Goal: Task Accomplishment & Management: Complete application form

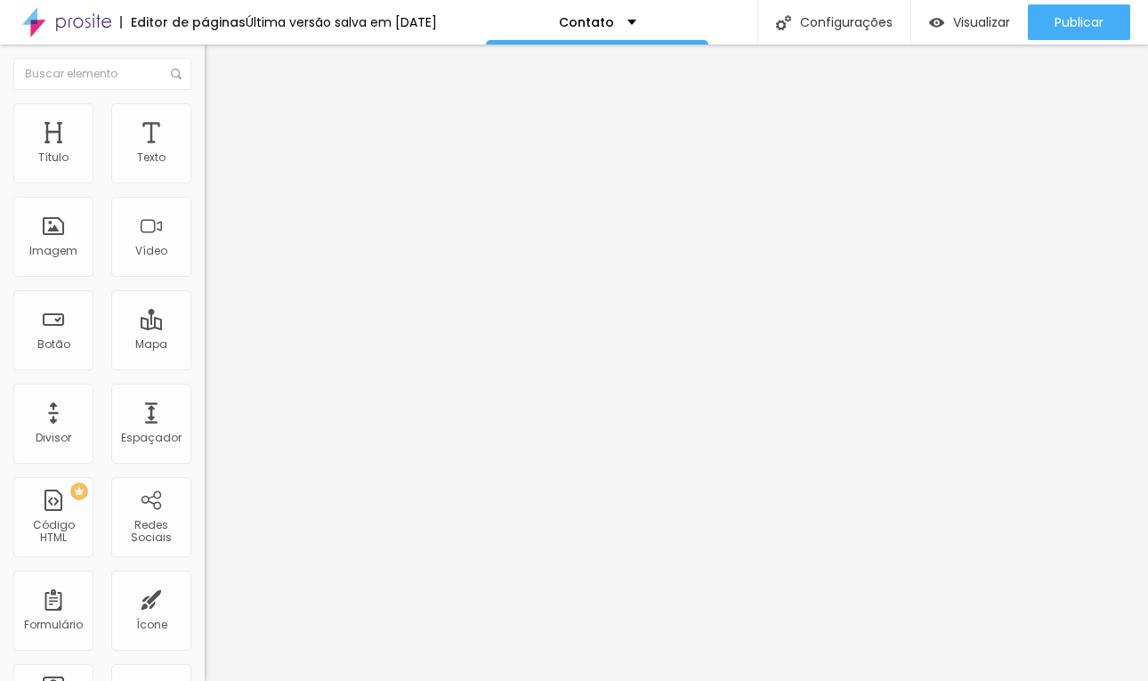
click at [205, 192] on div "Formulário Contato" at bounding box center [307, 165] width 205 height 53
click at [216, 173] on div "Contato" at bounding box center [306, 165] width 181 height 16
click at [205, 121] on img at bounding box center [213, 129] width 16 height 16
click at [205, 117] on li "Estilo" at bounding box center [307, 112] width 205 height 18
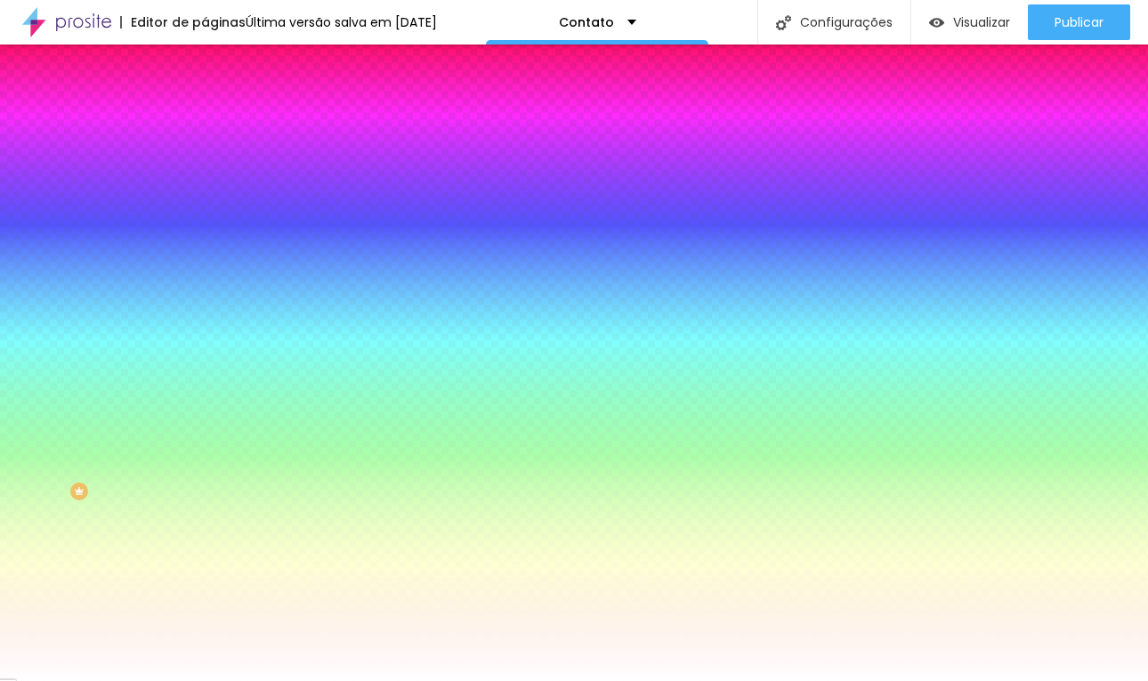
click at [205, 101] on img at bounding box center [213, 93] width 16 height 16
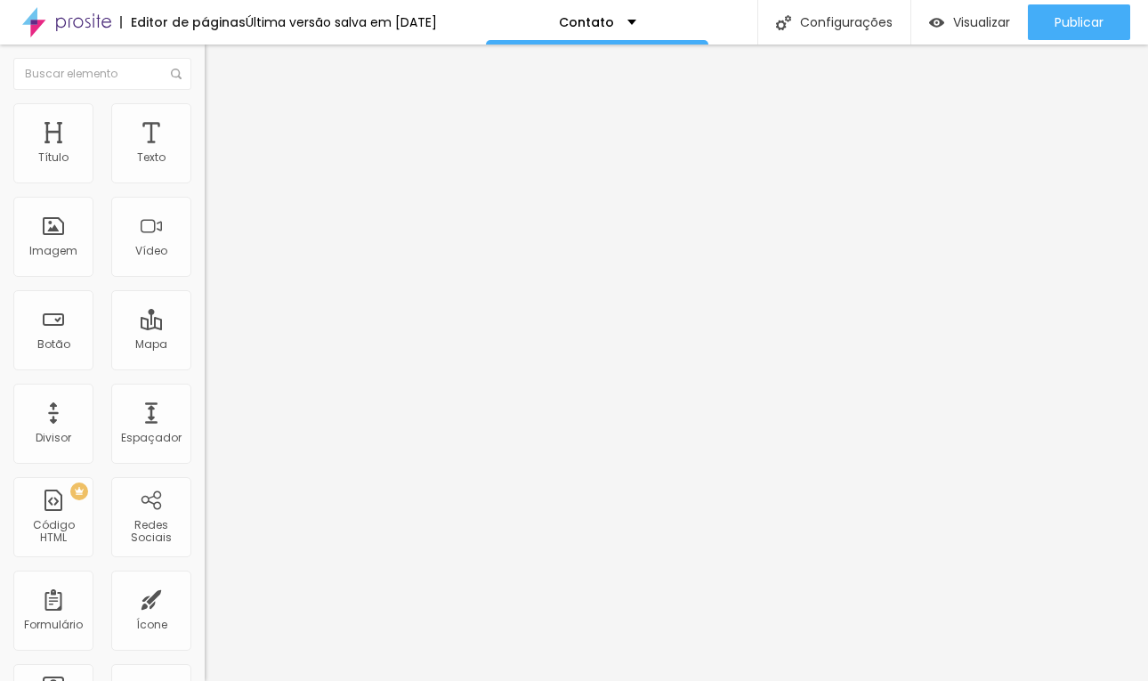
click at [205, 180] on div "Contato" at bounding box center [307, 164] width 205 height 30
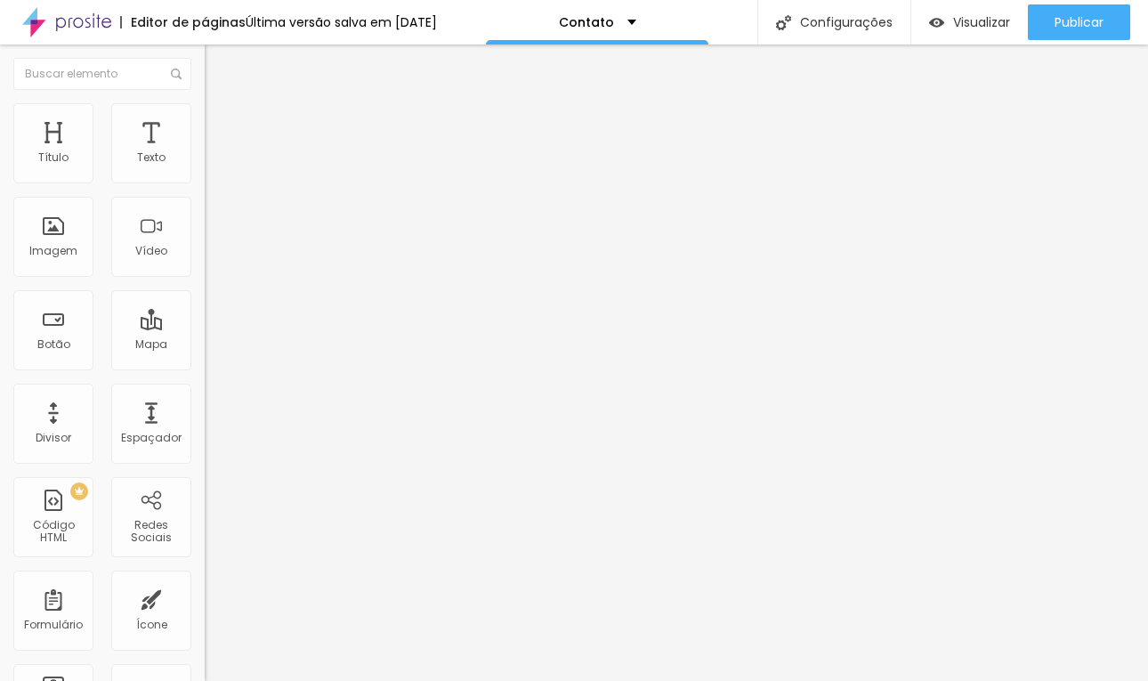
radio input "true"
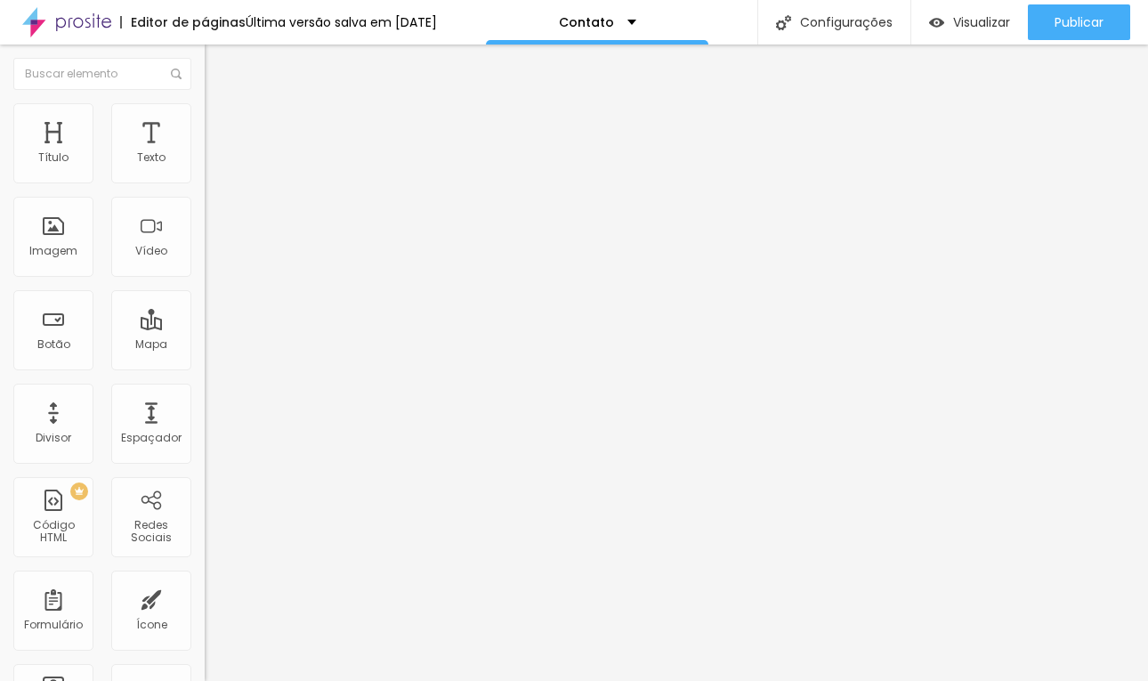
radio input "true"
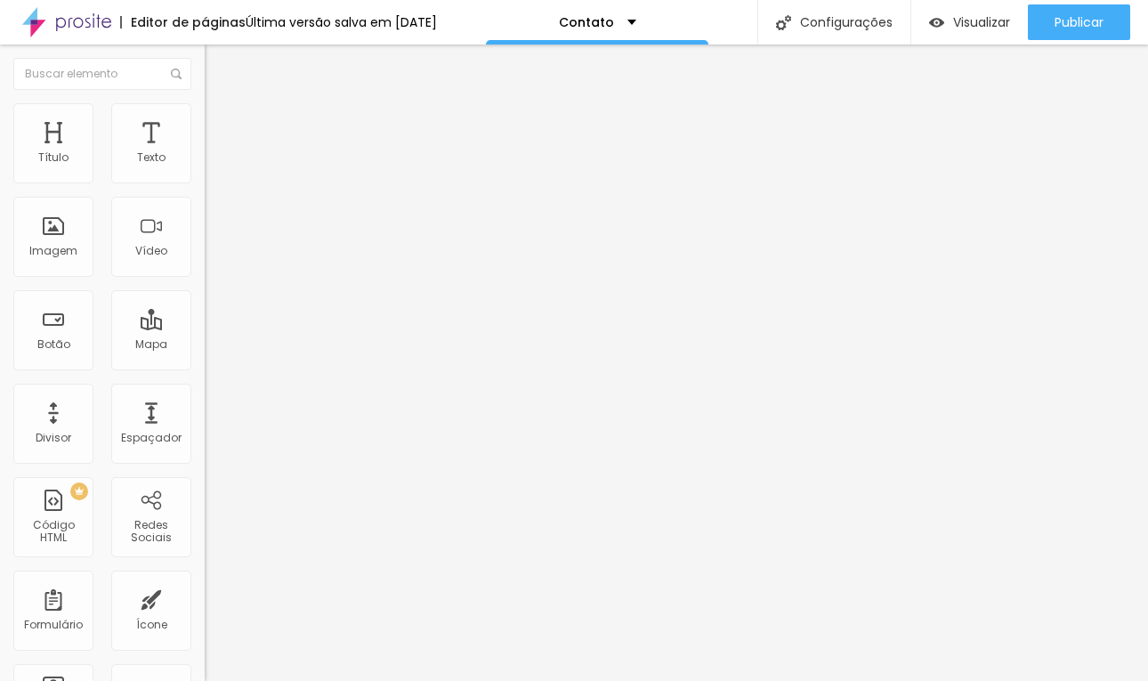
scroll to position [0, 0]
type input "Contato via site"
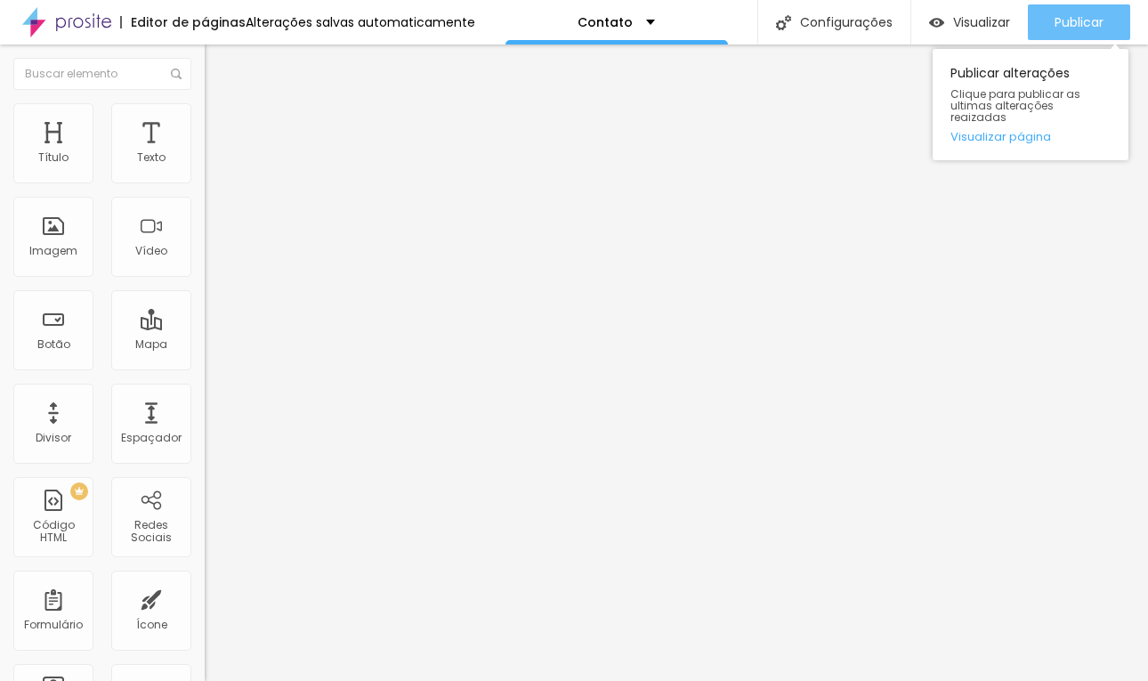
click at [1060, 20] on span "Publicar" at bounding box center [1078, 22] width 49 height 14
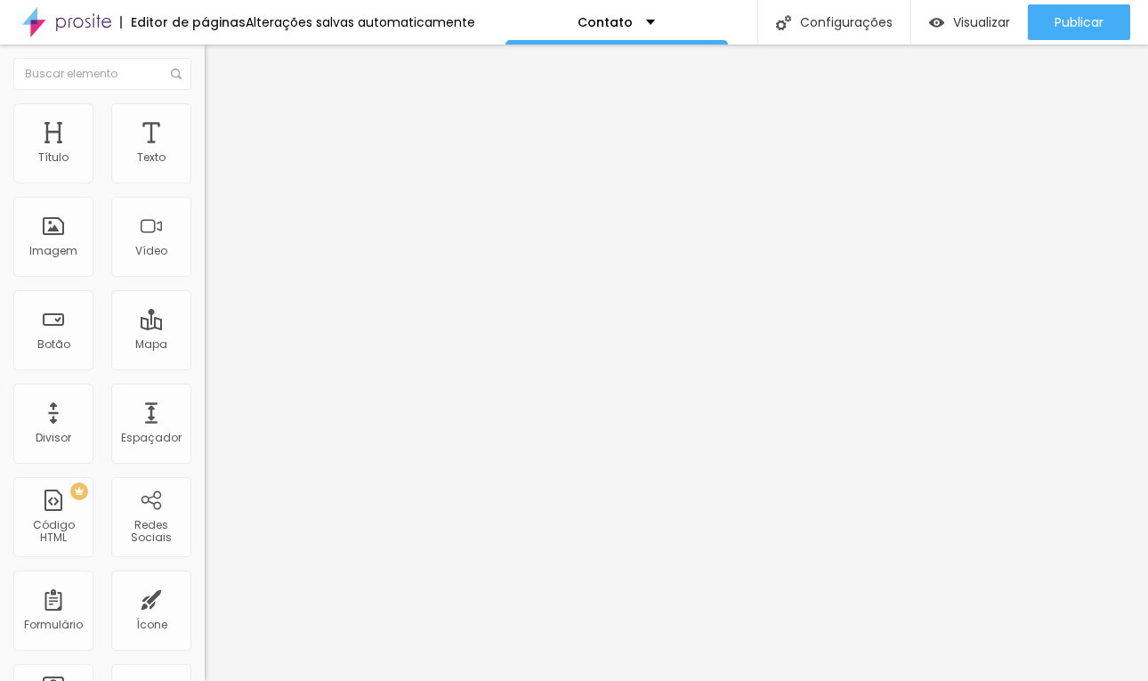
click at [205, 180] on img at bounding box center [210, 185] width 11 height 11
drag, startPoint x: 426, startPoint y: 399, endPoint x: 408, endPoint y: 316, distance: 84.6
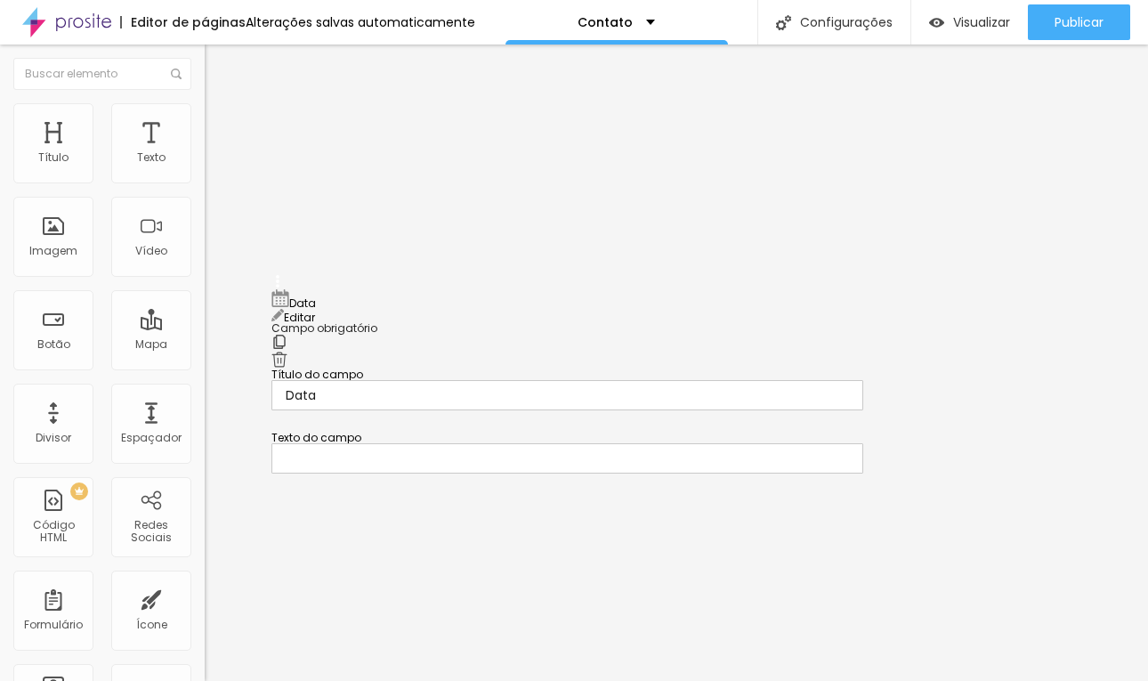
drag, startPoint x: 276, startPoint y: 378, endPoint x: 286, endPoint y: 292, distance: 86.9
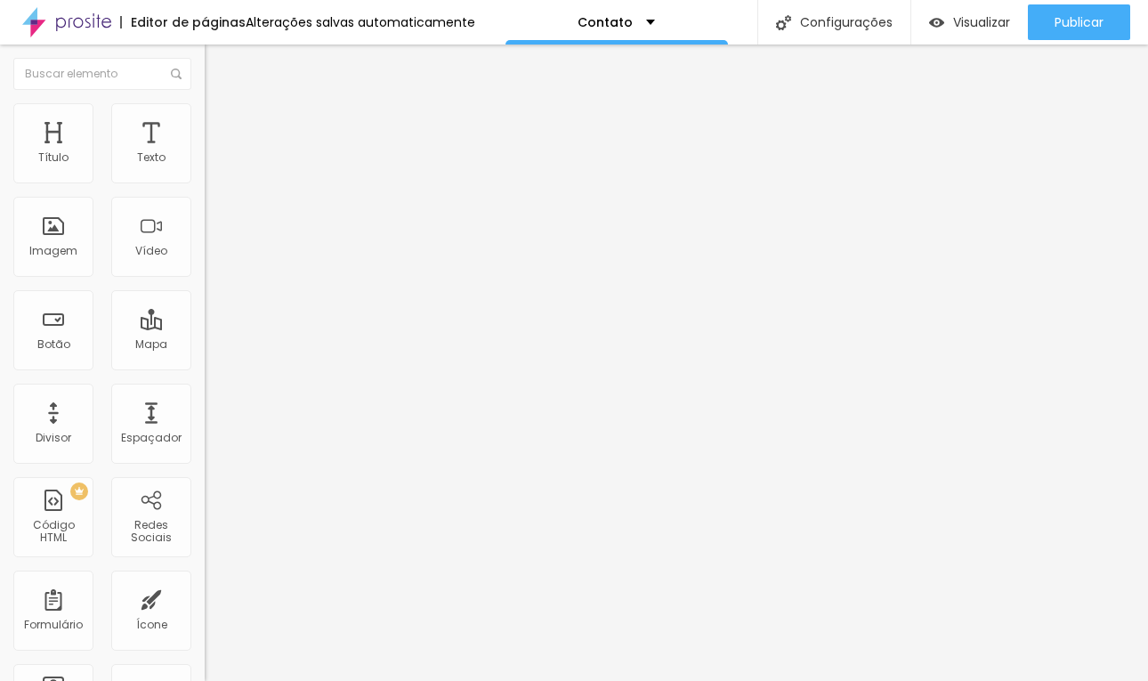
type input "Data do evento"
drag, startPoint x: 683, startPoint y: 527, endPoint x: 619, endPoint y: 372, distance: 167.5
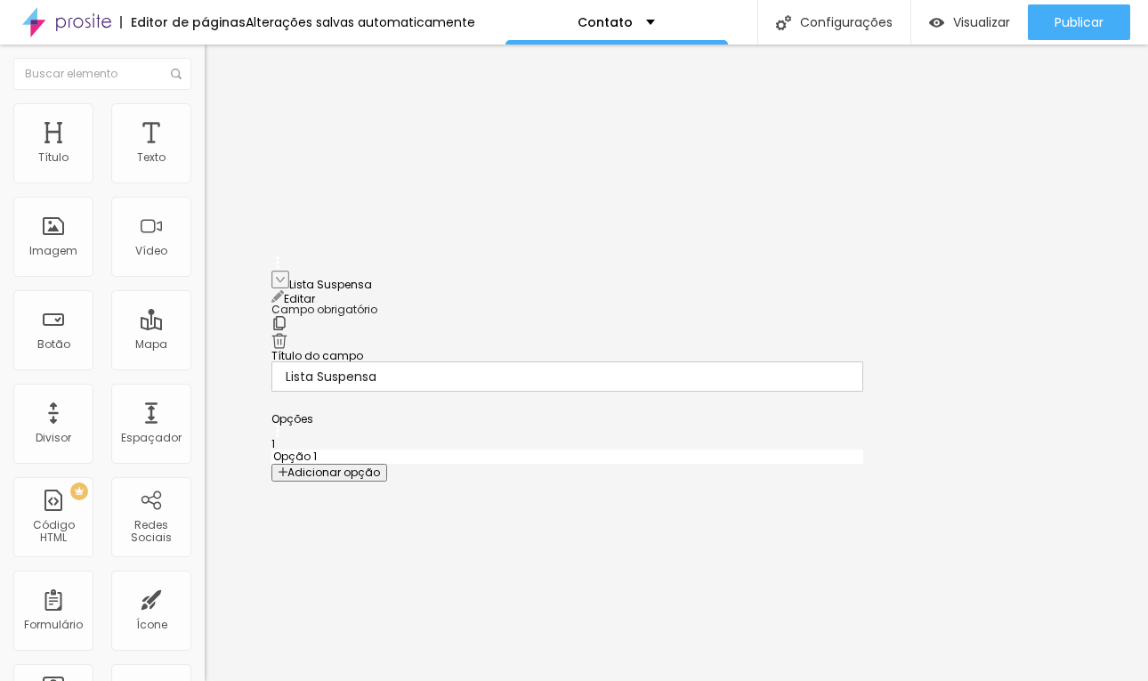
drag, startPoint x: 280, startPoint y: 352, endPoint x: 272, endPoint y: 283, distance: 69.9
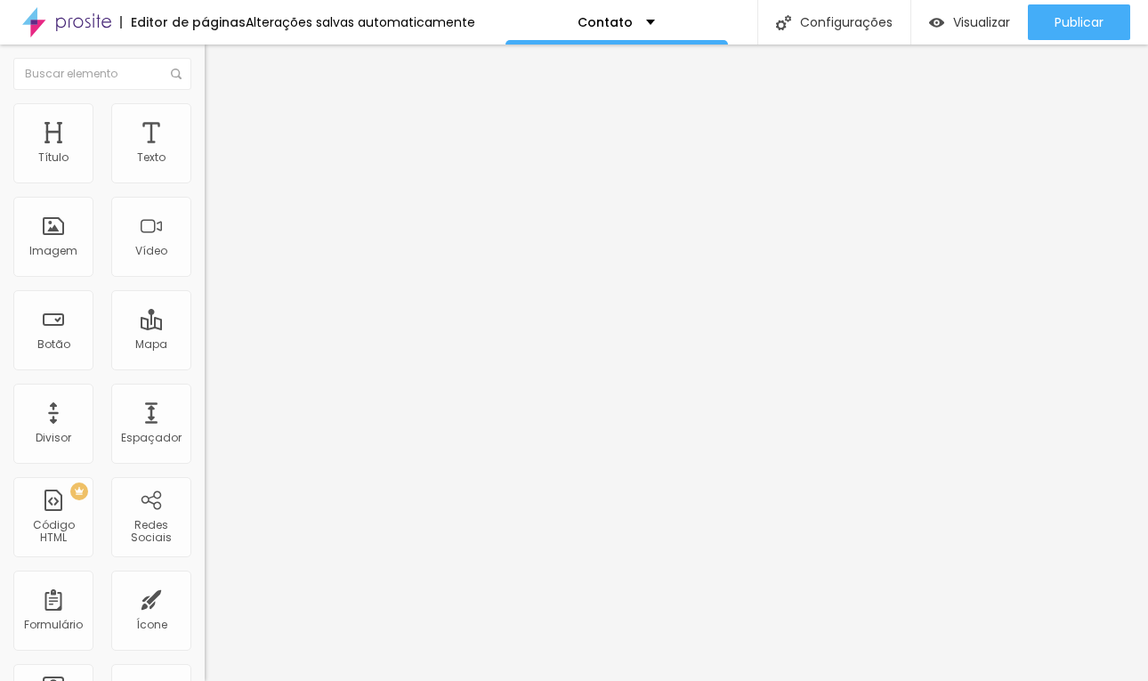
drag, startPoint x: 681, startPoint y: 504, endPoint x: 602, endPoint y: 347, distance: 175.1
drag, startPoint x: 278, startPoint y: 440, endPoint x: 275, endPoint y: 362, distance: 77.5
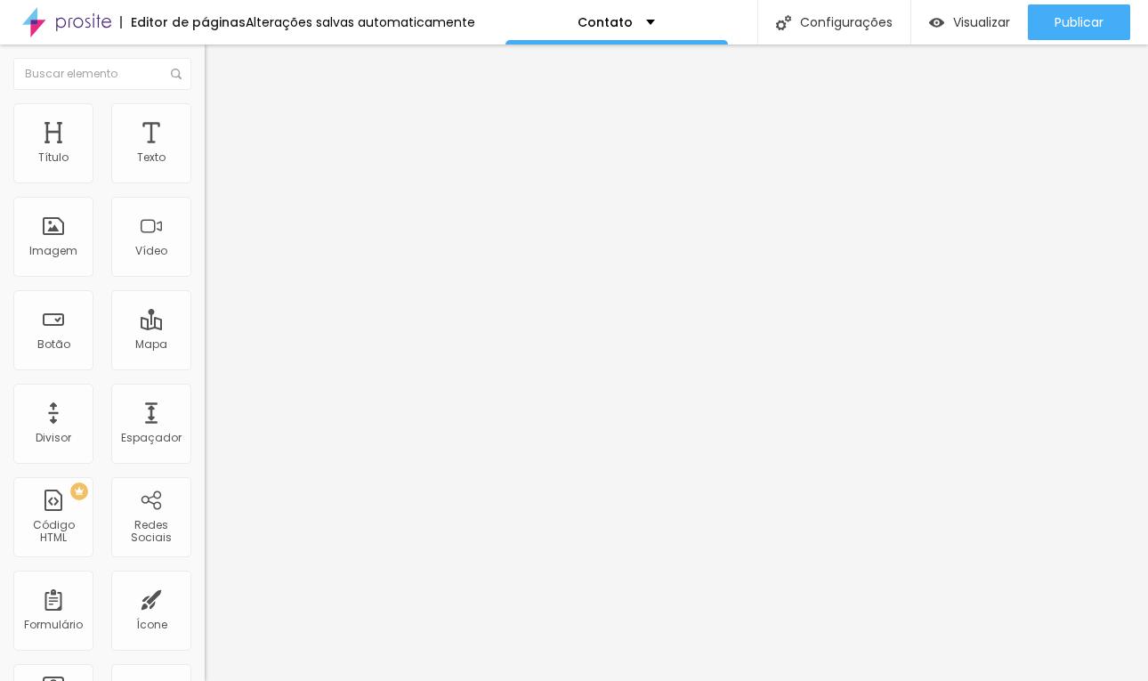
type input "Data"
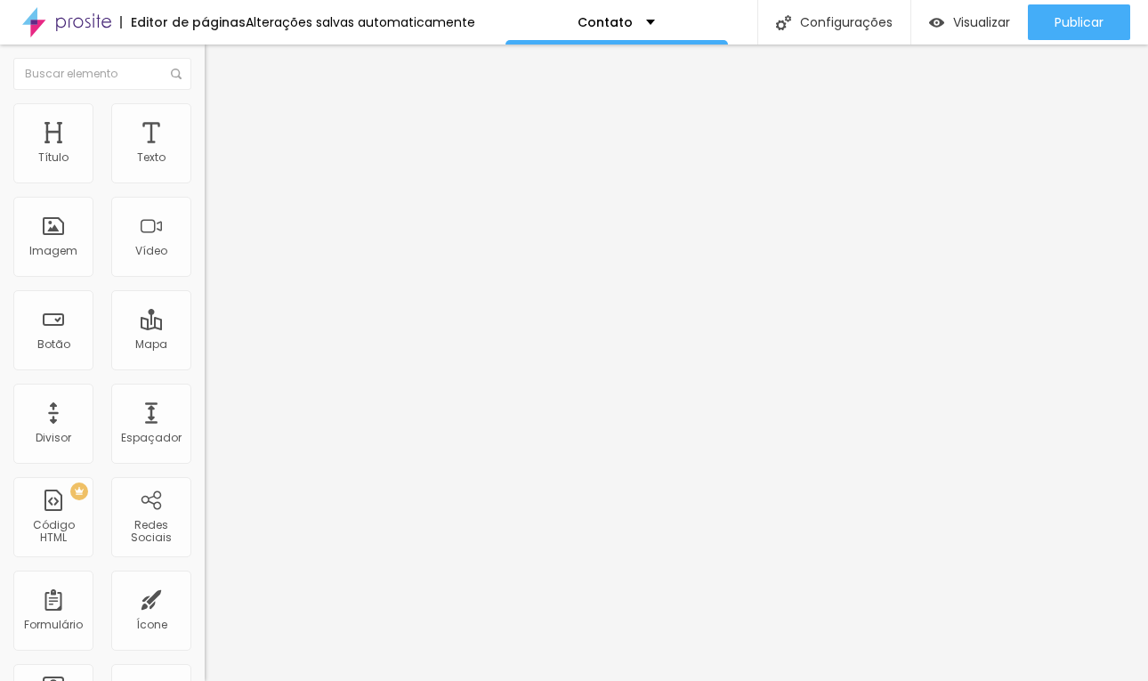
click at [205, 180] on img at bounding box center [210, 185] width 11 height 11
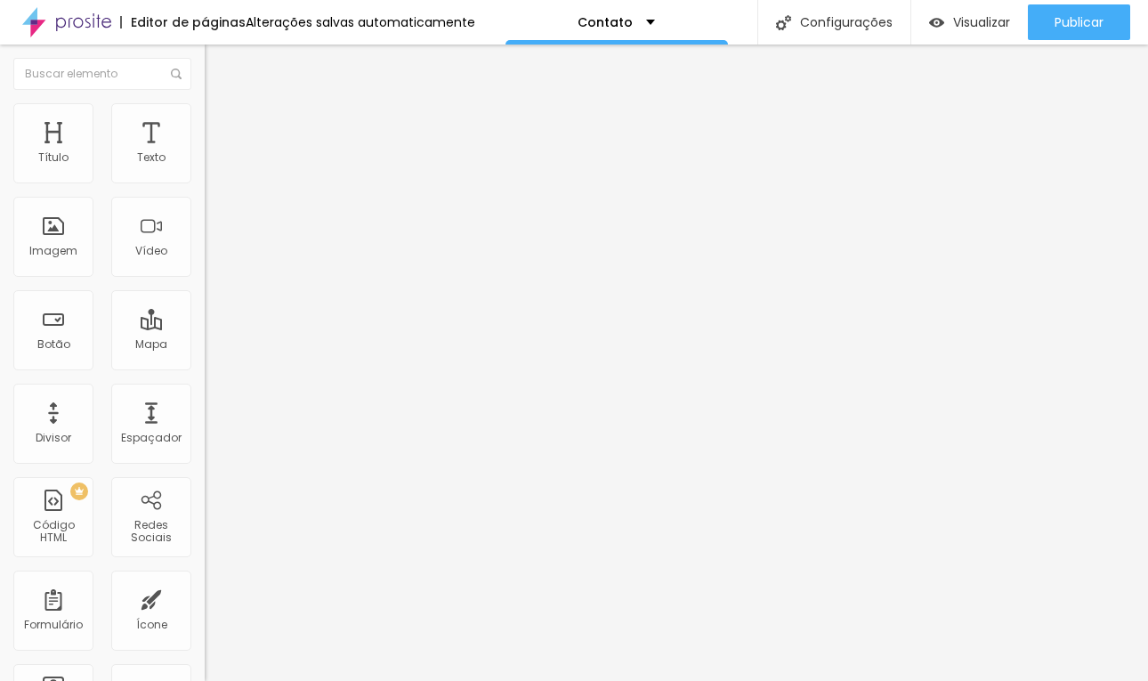
drag, startPoint x: 702, startPoint y: 333, endPoint x: 670, endPoint y: 388, distance: 63.8
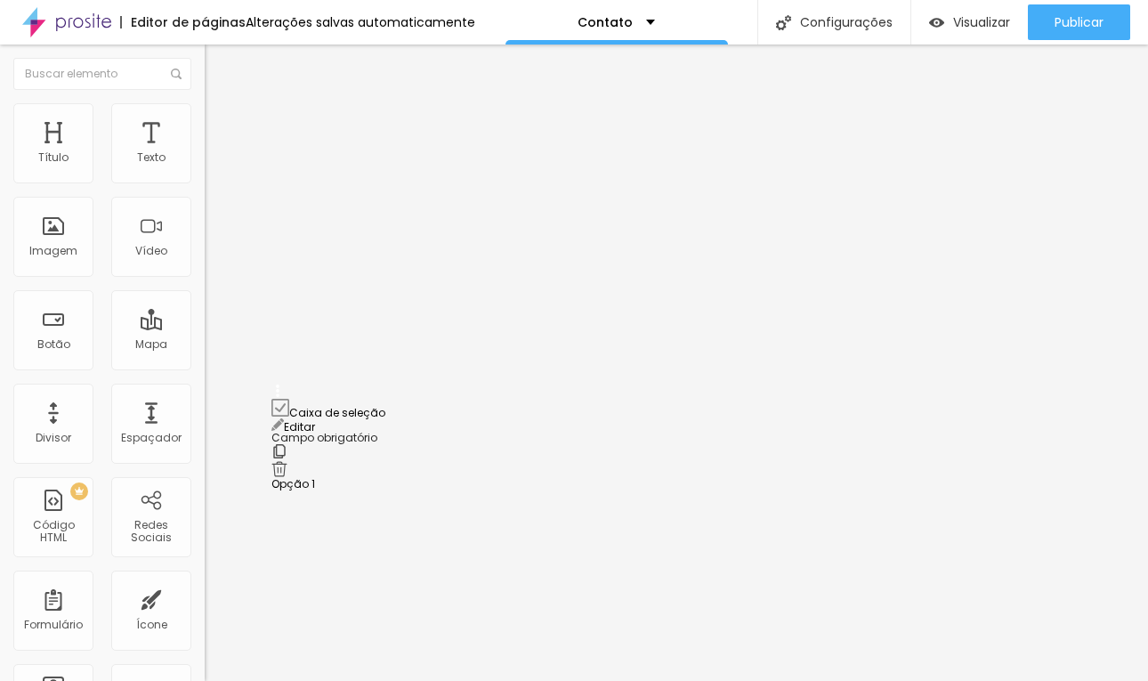
drag, startPoint x: 277, startPoint y: 327, endPoint x: 476, endPoint y: 418, distance: 219.0
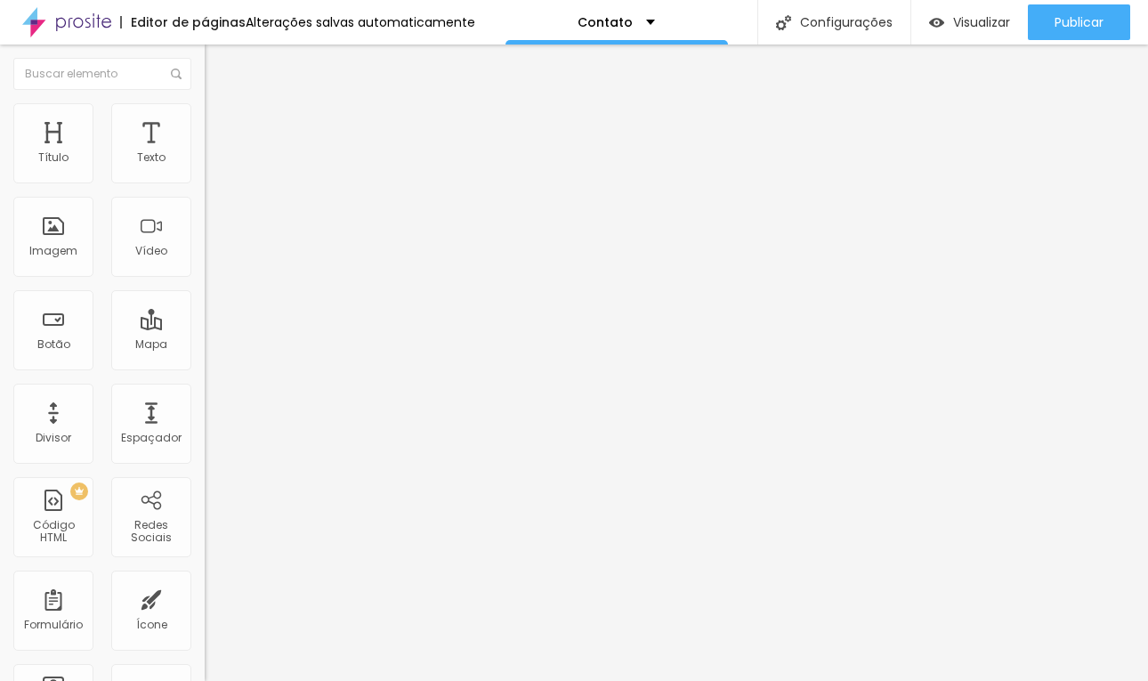
type input "Data do evento"
drag, startPoint x: 666, startPoint y: 519, endPoint x: 562, endPoint y: 348, distance: 200.0
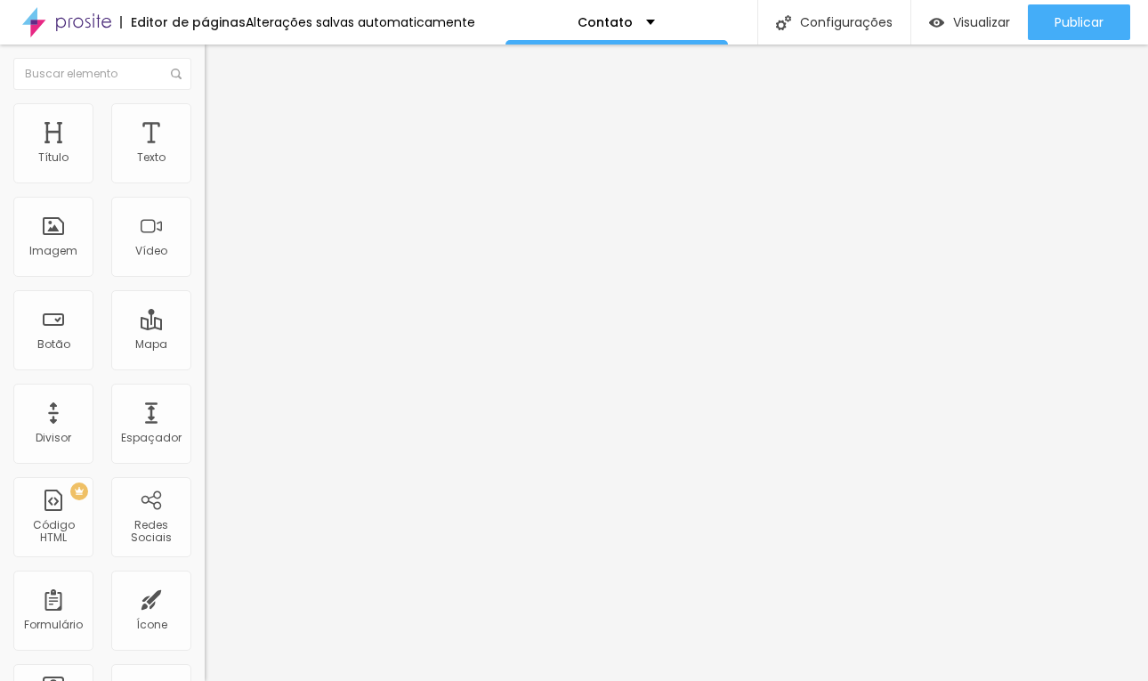
drag, startPoint x: 281, startPoint y: 440, endPoint x: 280, endPoint y: 241, distance: 199.3
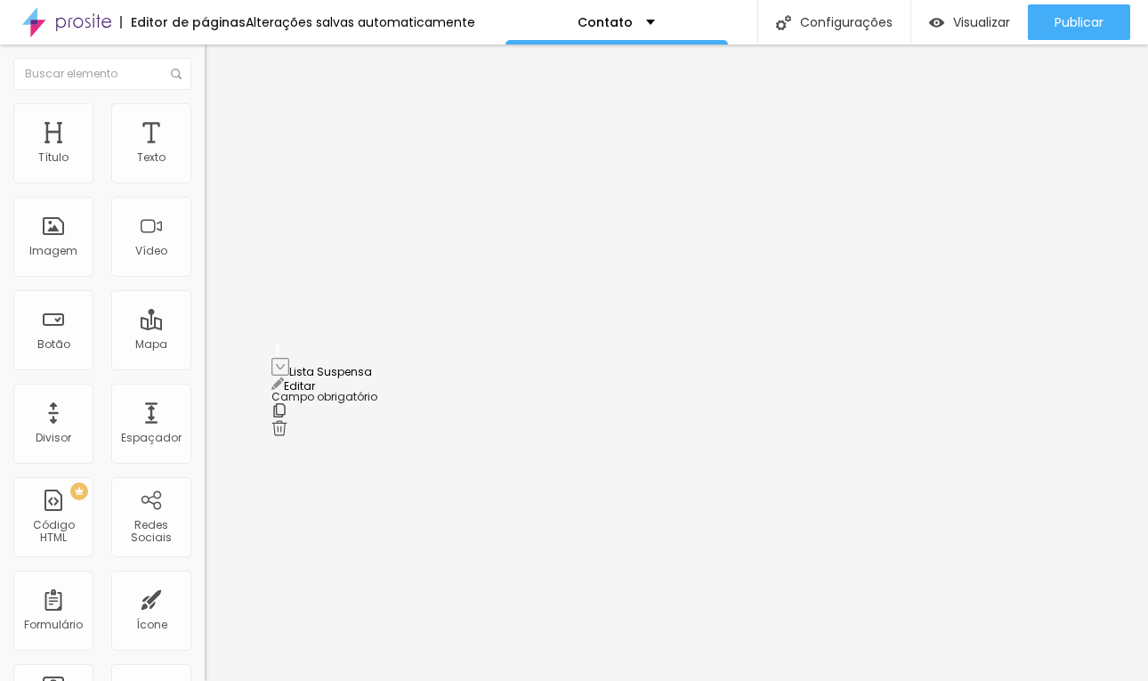
drag, startPoint x: 280, startPoint y: 238, endPoint x: 282, endPoint y: 372, distance: 134.4
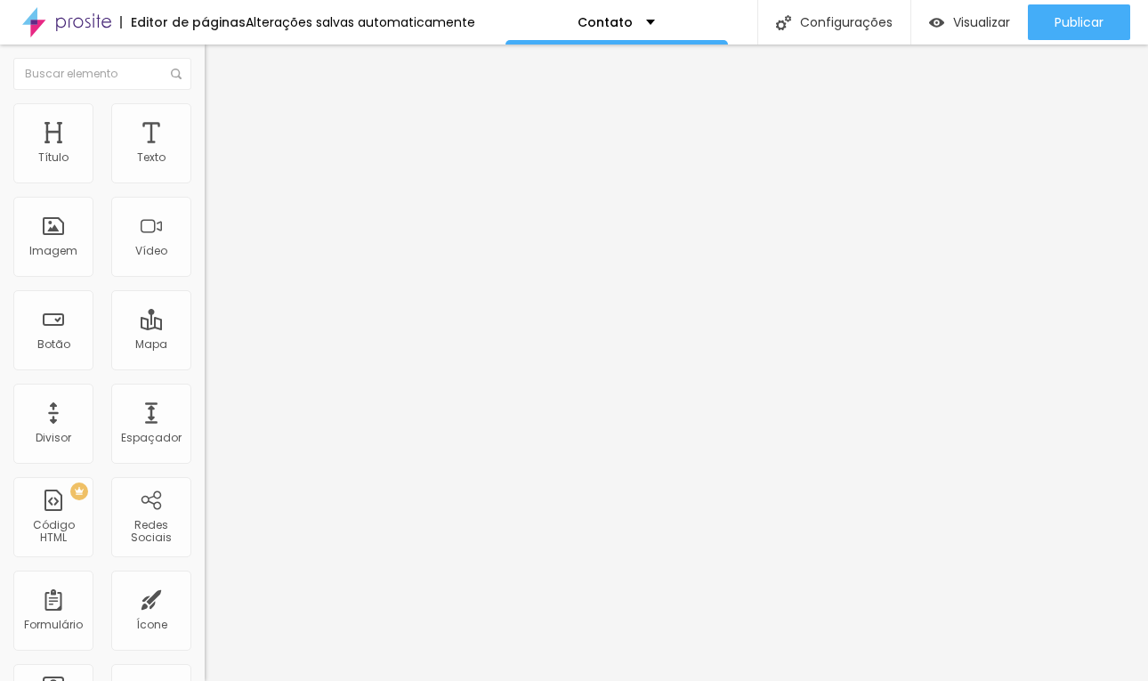
type input "Aniversário"
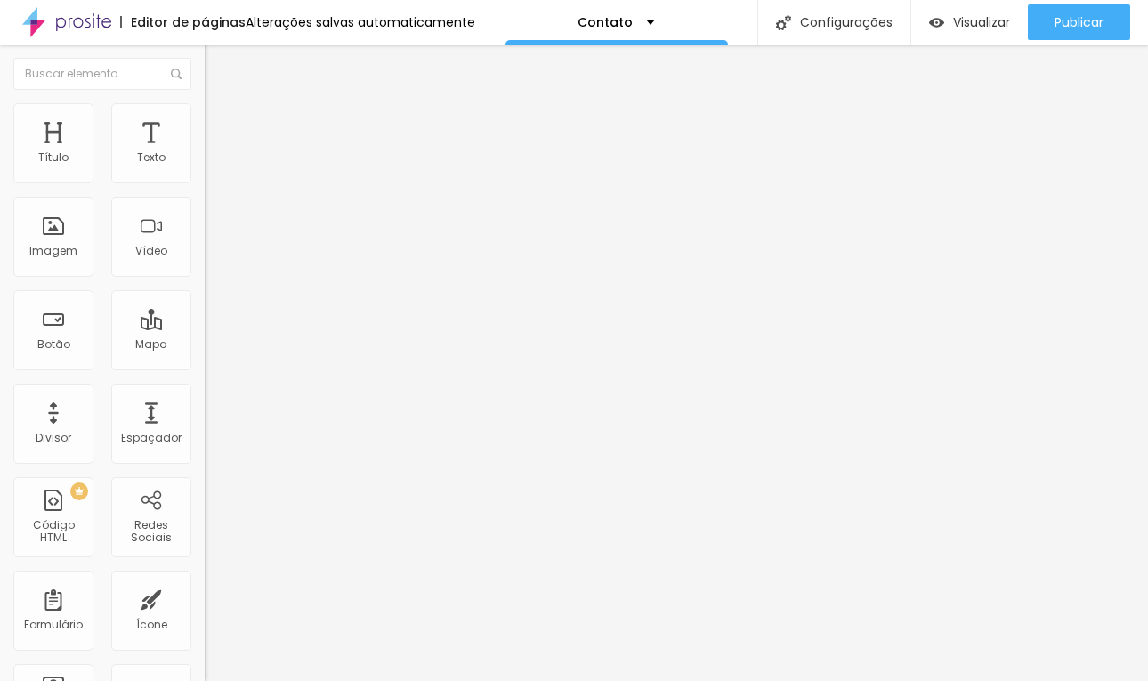
type input "Evento"
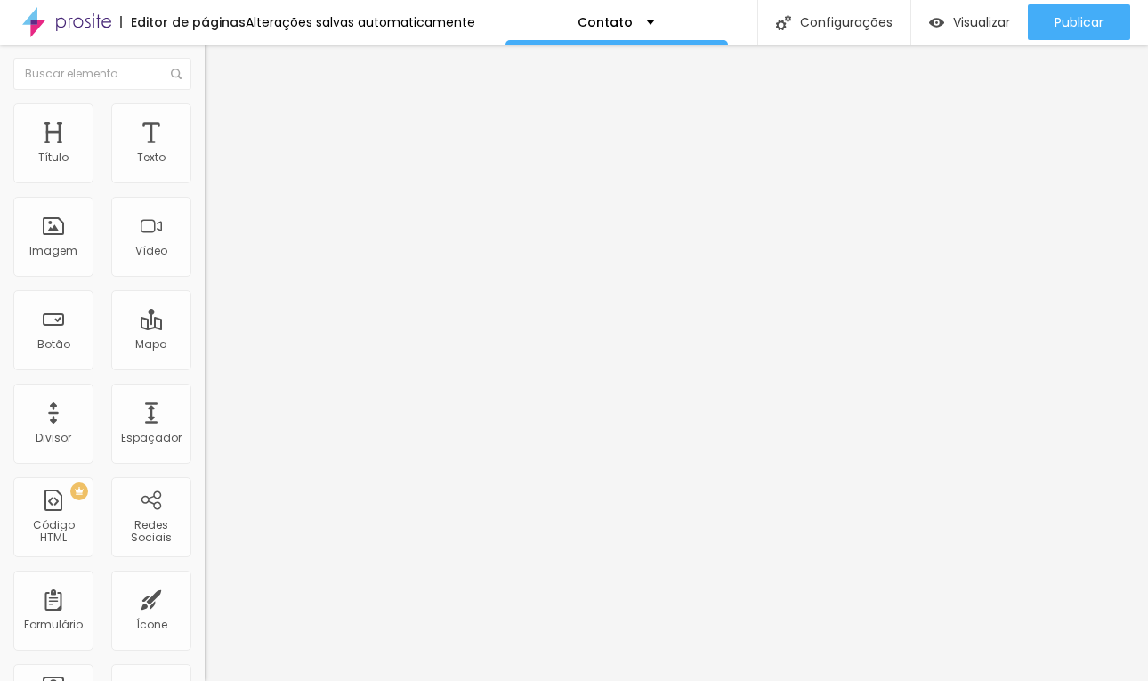
type input "e"
type input "Ensaio"
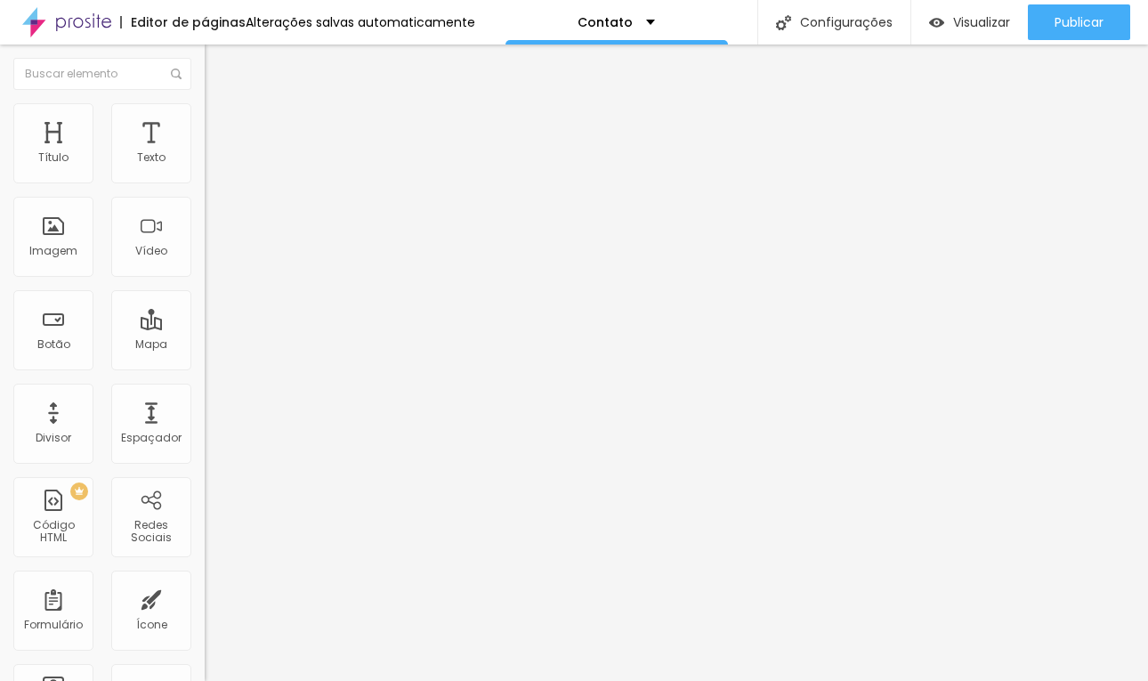
type input "C"
type input "O"
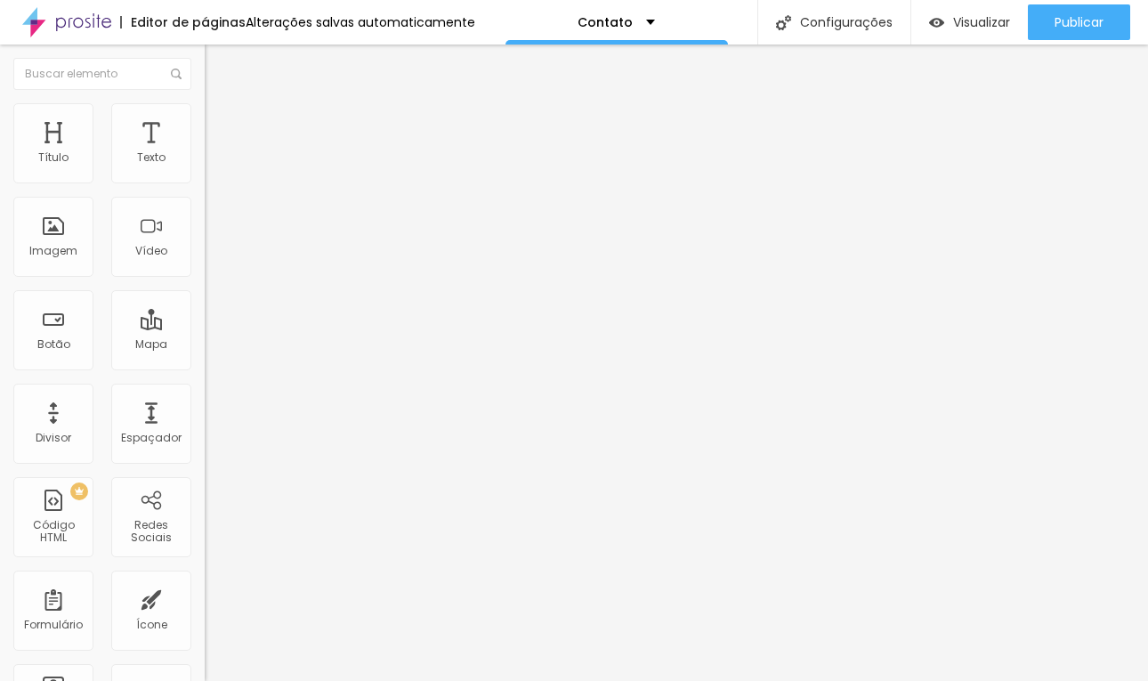
type input "O"
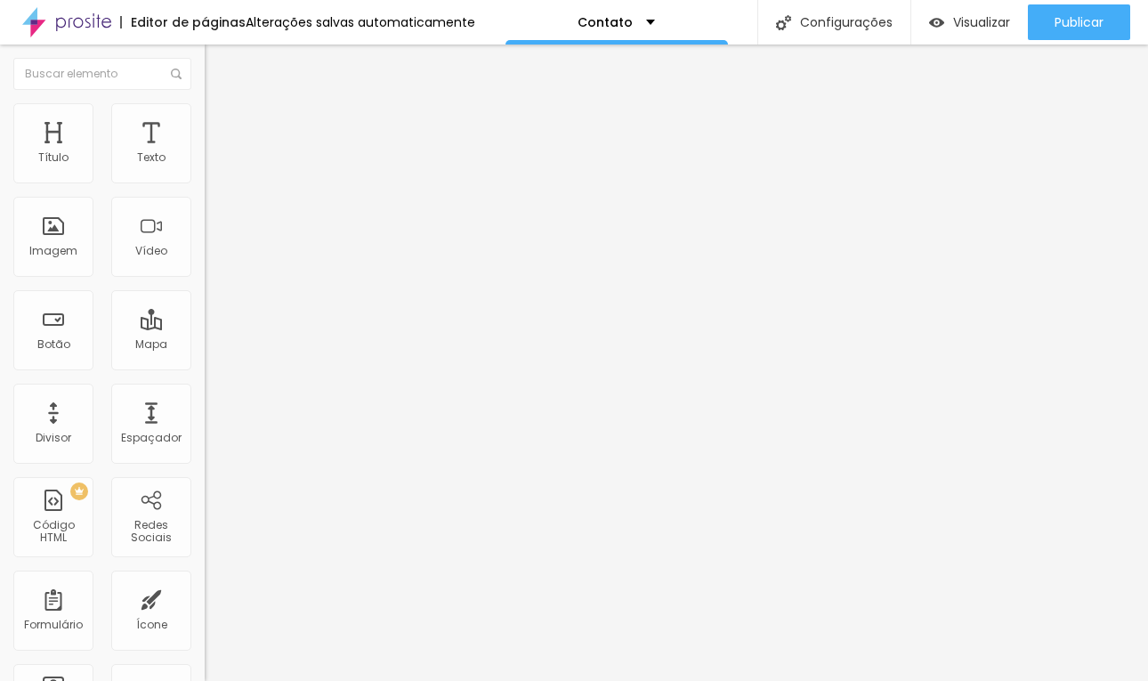
type input "Outros"
type input "o"
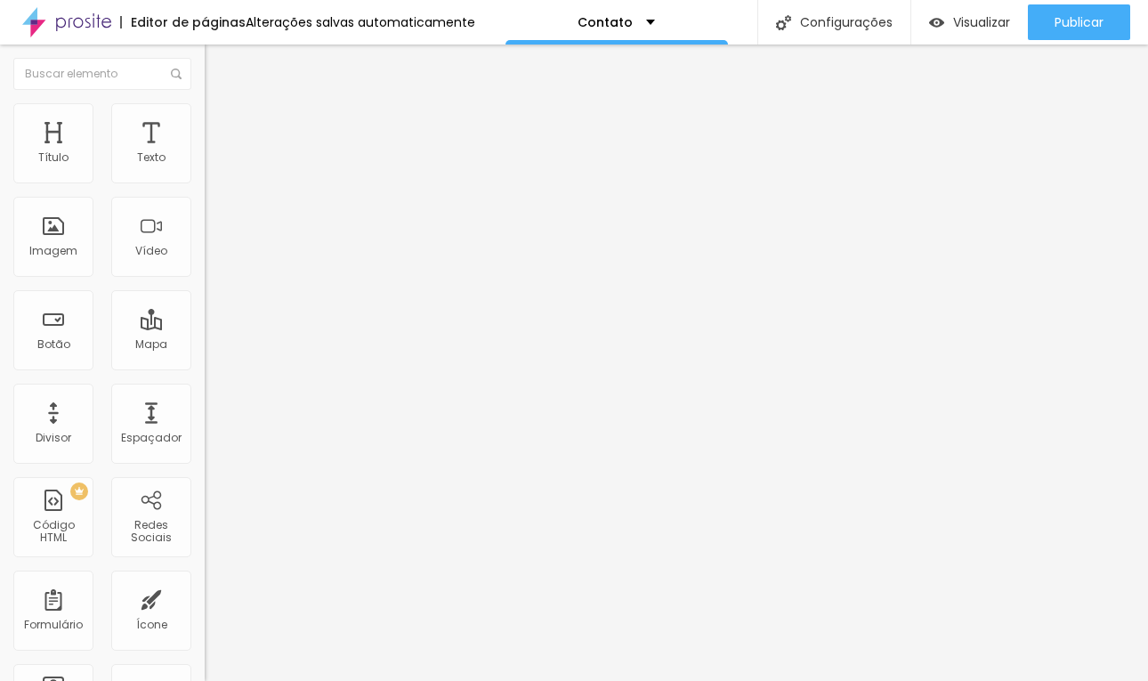
type input "O"
type input "O que você procura ?"
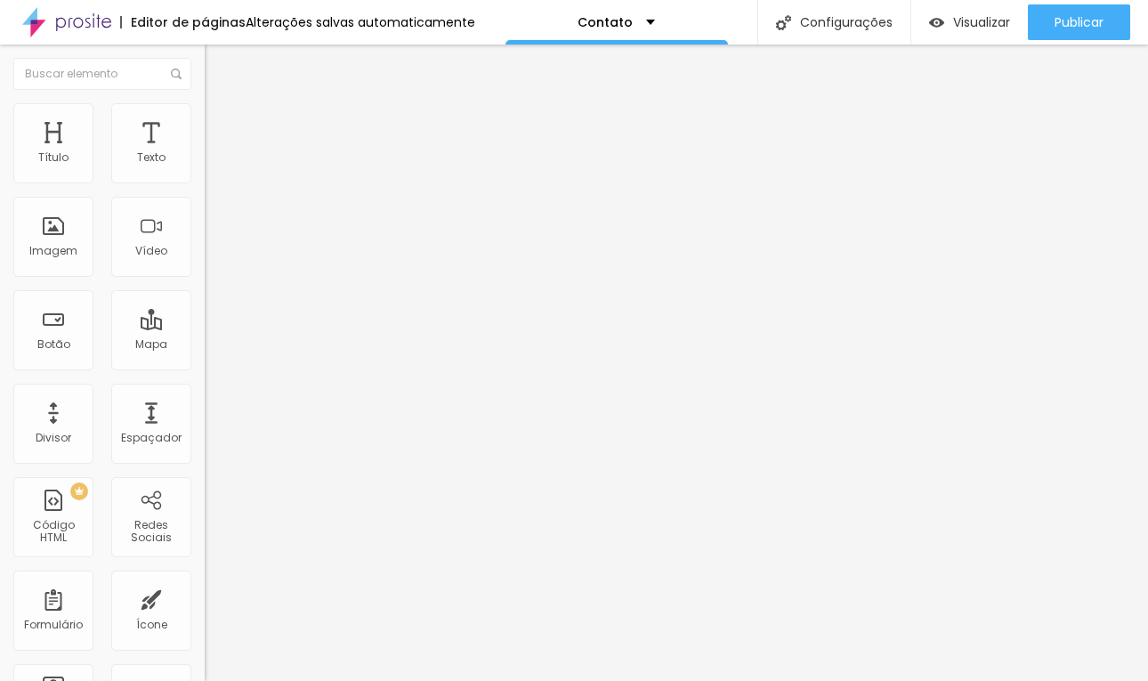
scroll to position [238, 0]
drag, startPoint x: 843, startPoint y: 617, endPoint x: 723, endPoint y: 393, distance: 253.9
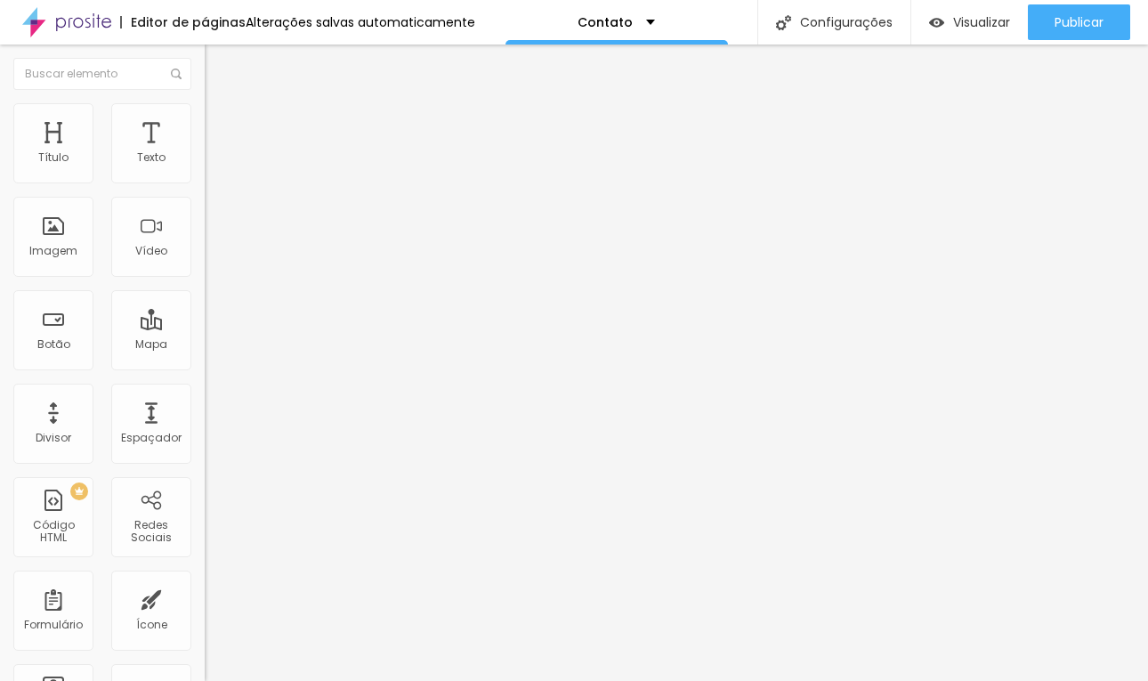
click at [205, 180] on img at bounding box center [210, 185] width 11 height 11
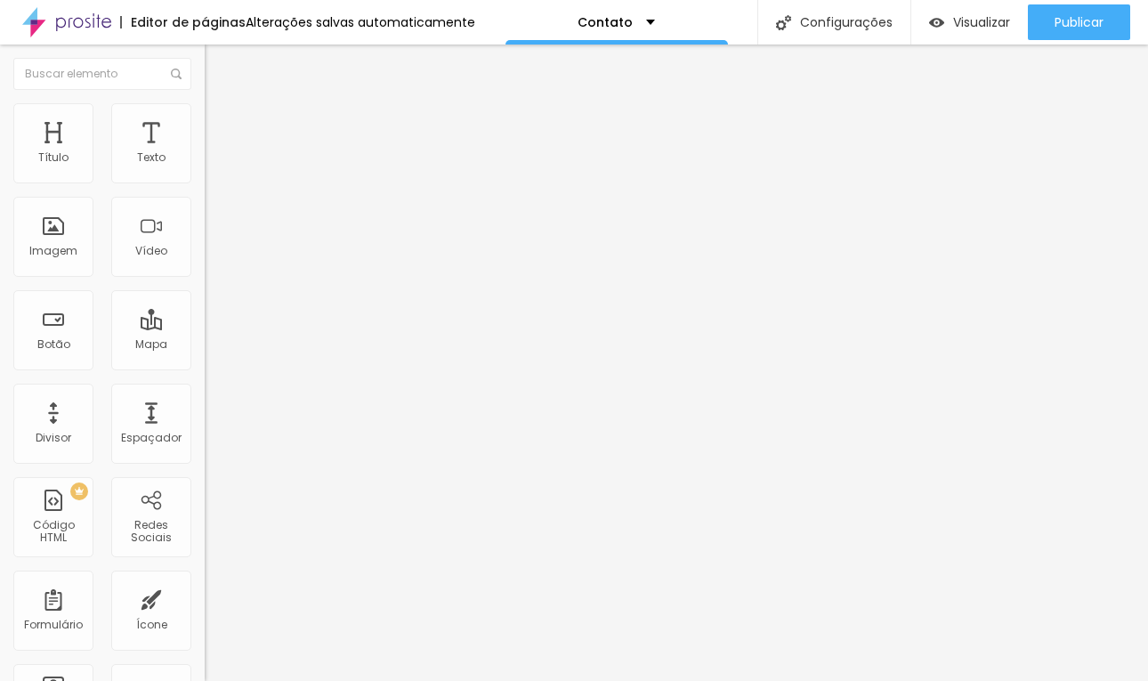
type input "X"
type input "c"
type input "C"
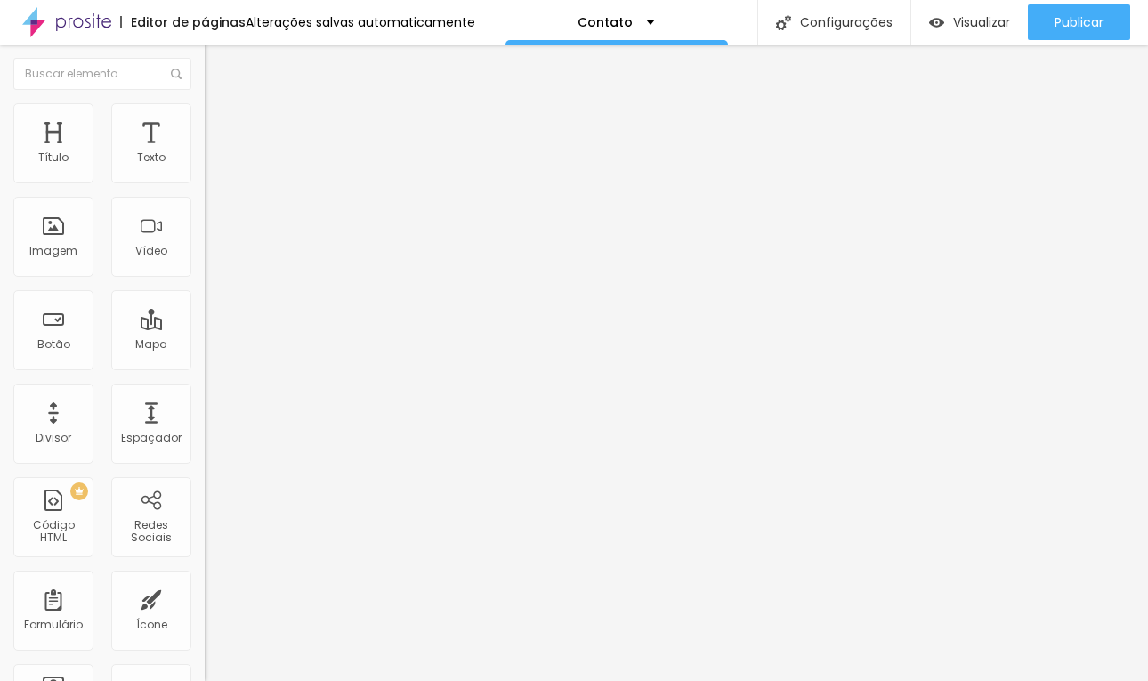
type input "O que iremos registrar ?"
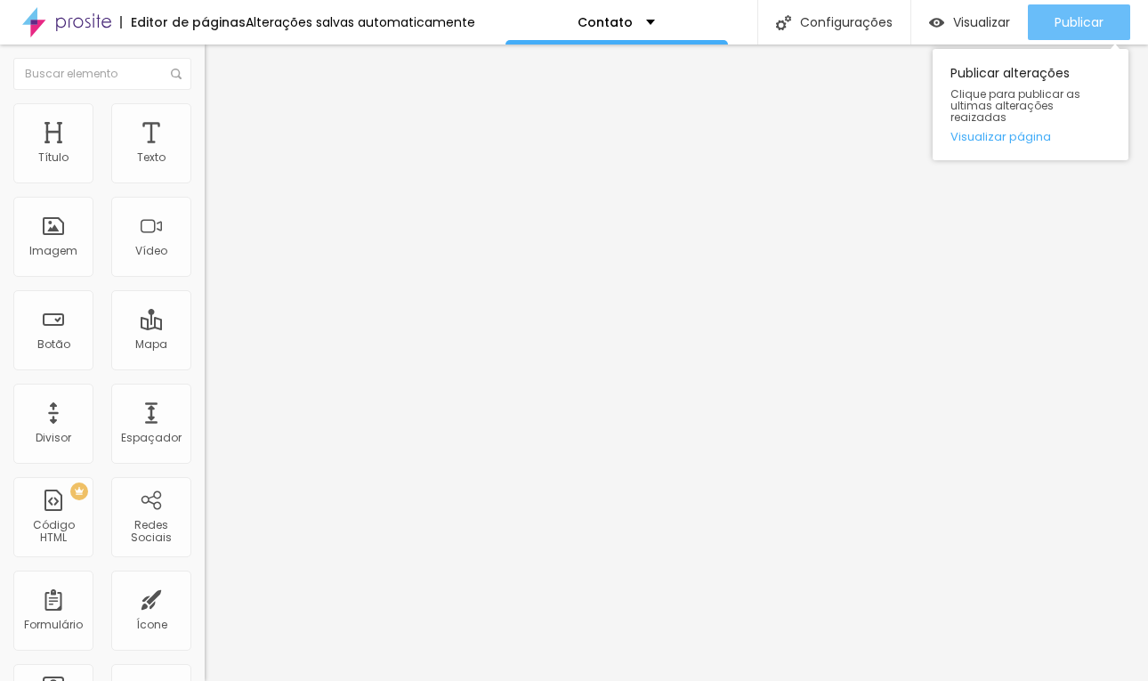
click at [1068, 31] on div "Publicar" at bounding box center [1078, 22] width 49 height 36
